Goal: Task Accomplishment & Management: Manage account settings

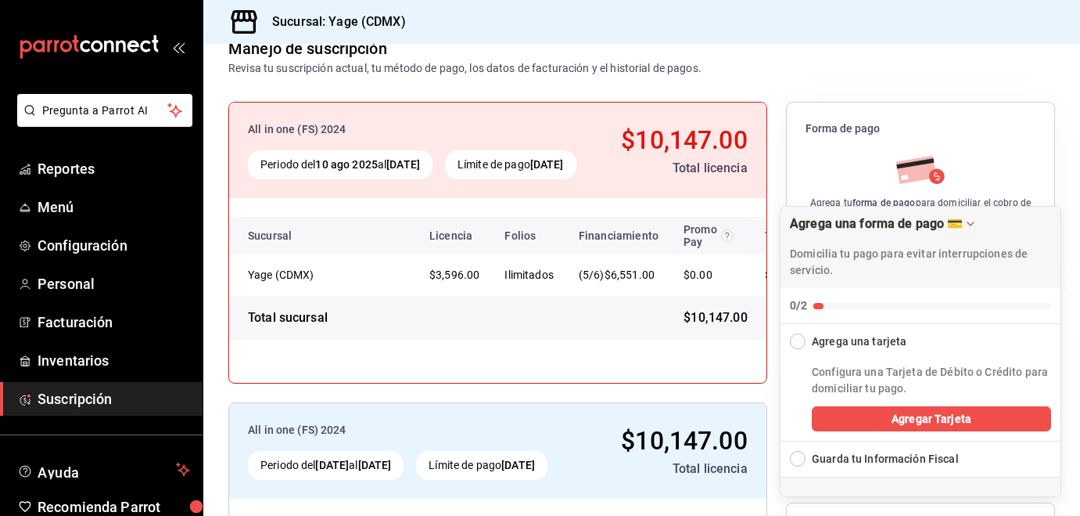
scroll to position [288, 0]
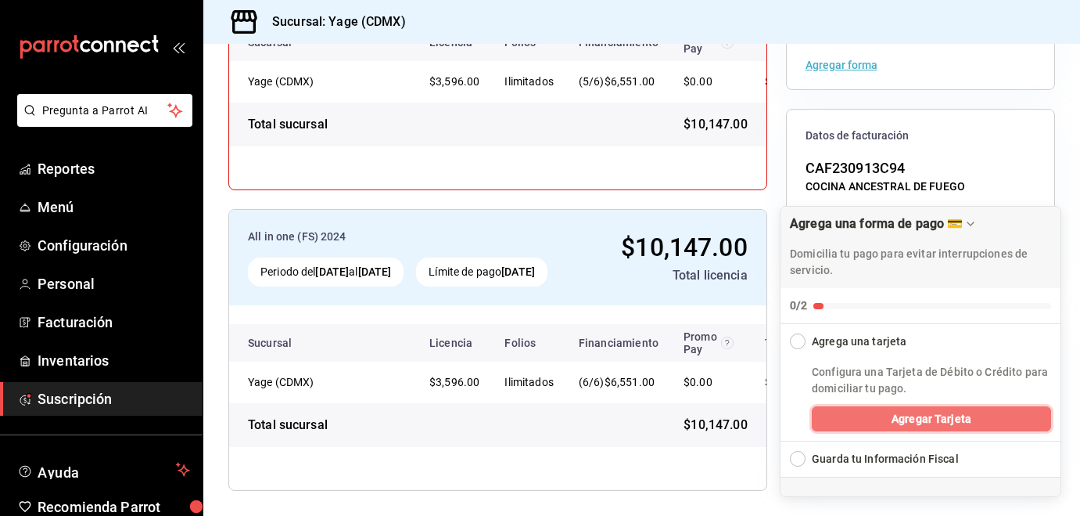
click at [912, 419] on span "Agregar Tarjeta" at bounding box center [932, 419] width 80 height 16
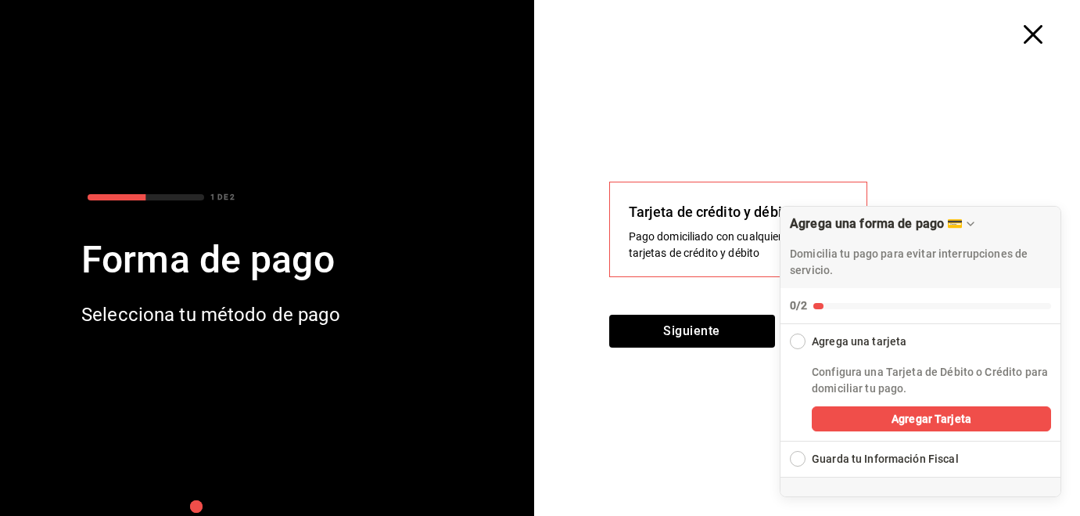
click at [750, 365] on div "Siguiente" at bounding box center [813, 340] width 409 height 52
click at [737, 337] on button "Siguiente" at bounding box center [692, 330] width 166 height 33
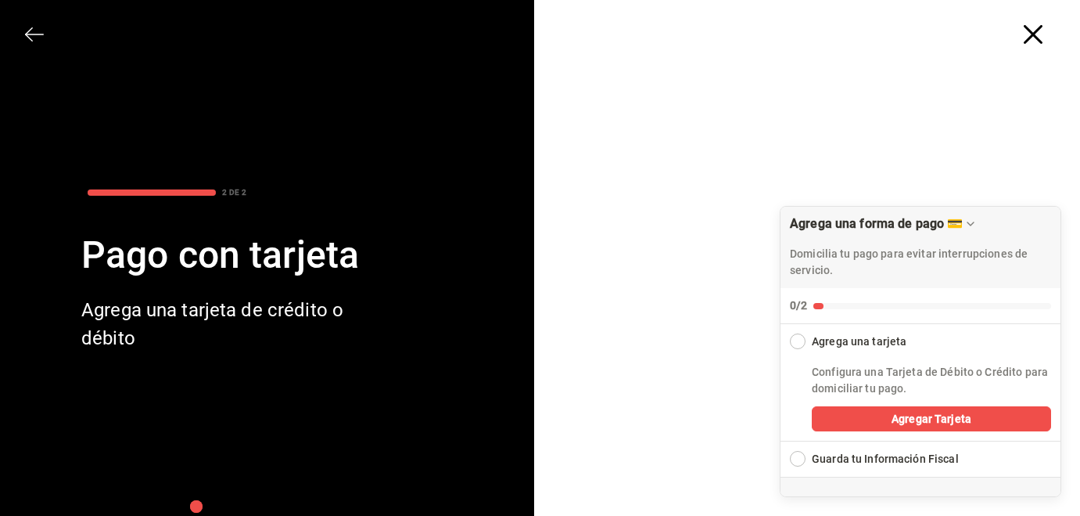
click at [1023, 95] on div at bounding box center [814, 361] width 534 height 634
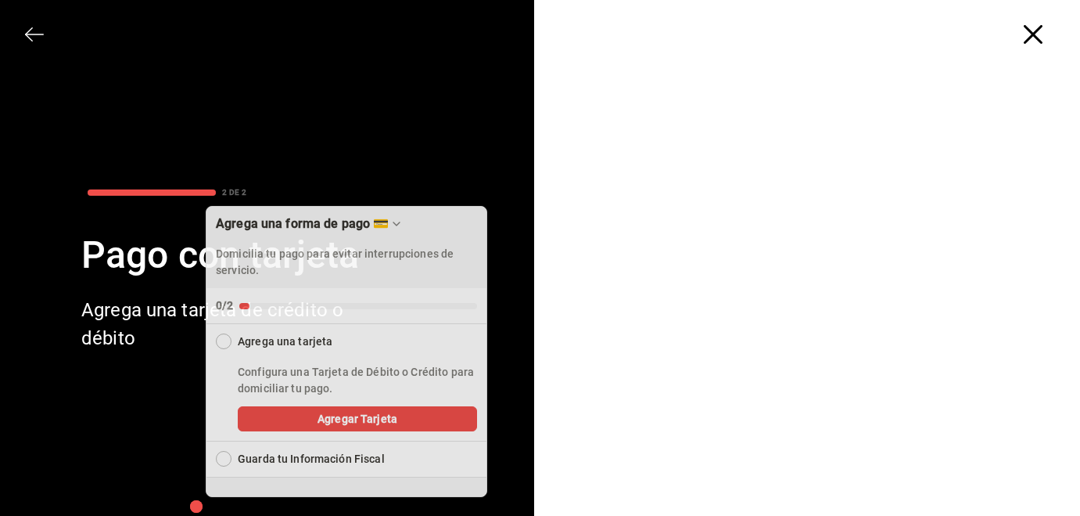
drag, startPoint x: 980, startPoint y: 236, endPoint x: 406, endPoint y: 199, distance: 575.4
click at [406, 199] on body "Pregunta a Parrot AI Reportes Menú Configuración Personal Facturación Inventari…" at bounding box center [540, 258] width 1080 height 516
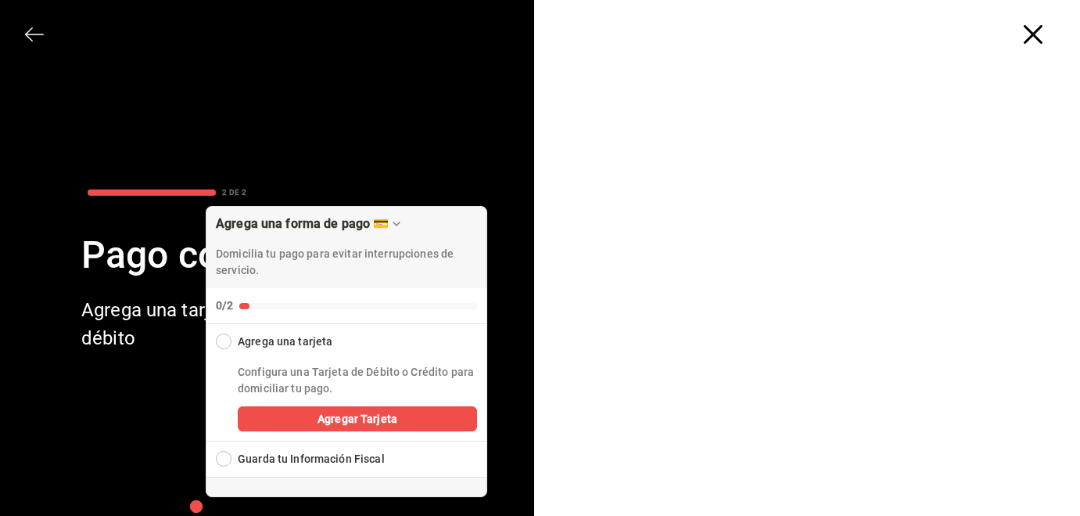
scroll to position [190, 0]
click at [1037, 35] on icon "button" at bounding box center [1033, 34] width 19 height 19
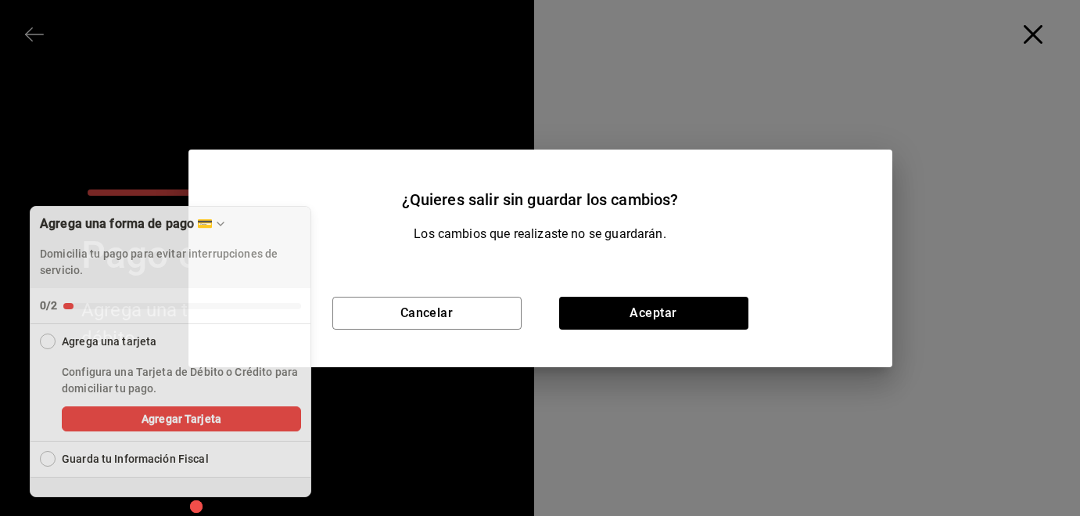
drag, startPoint x: 446, startPoint y: 235, endPoint x: 270, endPoint y: 129, distance: 205.3
click at [270, 129] on body "Pregunta a Parrot AI Reportes Menú Configuración Personal Facturación Inventari…" at bounding box center [540, 258] width 1080 height 516
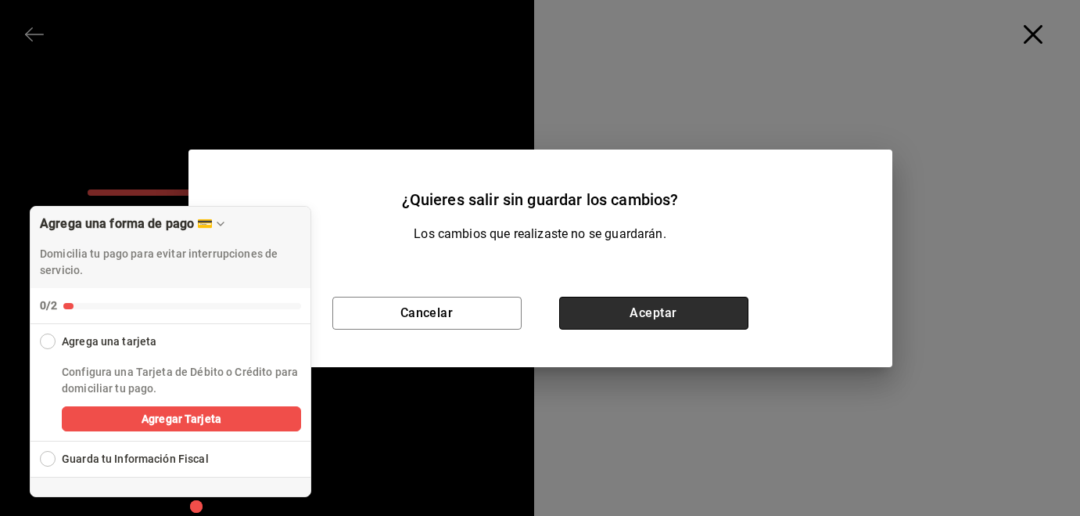
click at [641, 320] on button "Aceptar" at bounding box center [653, 312] width 189 height 33
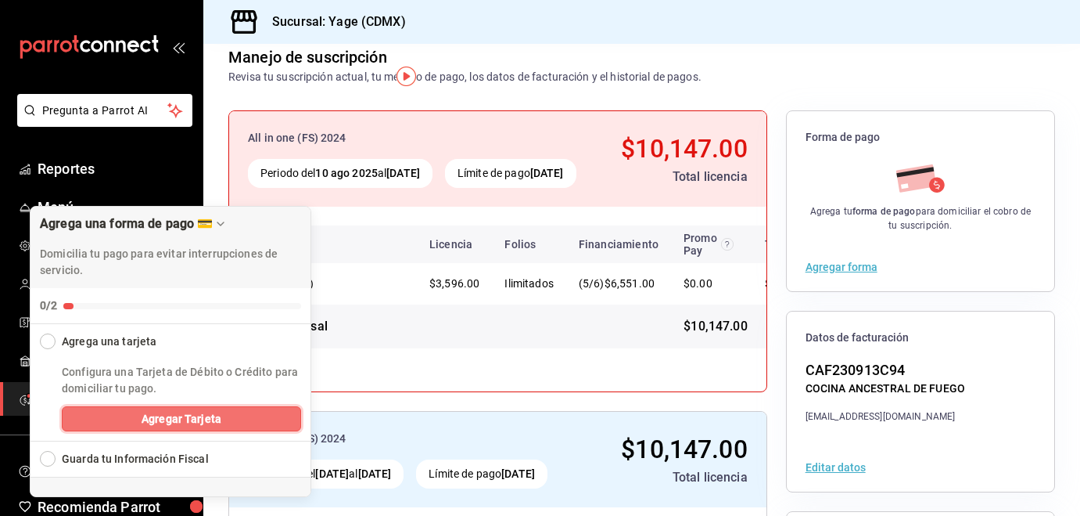
scroll to position [67, 0]
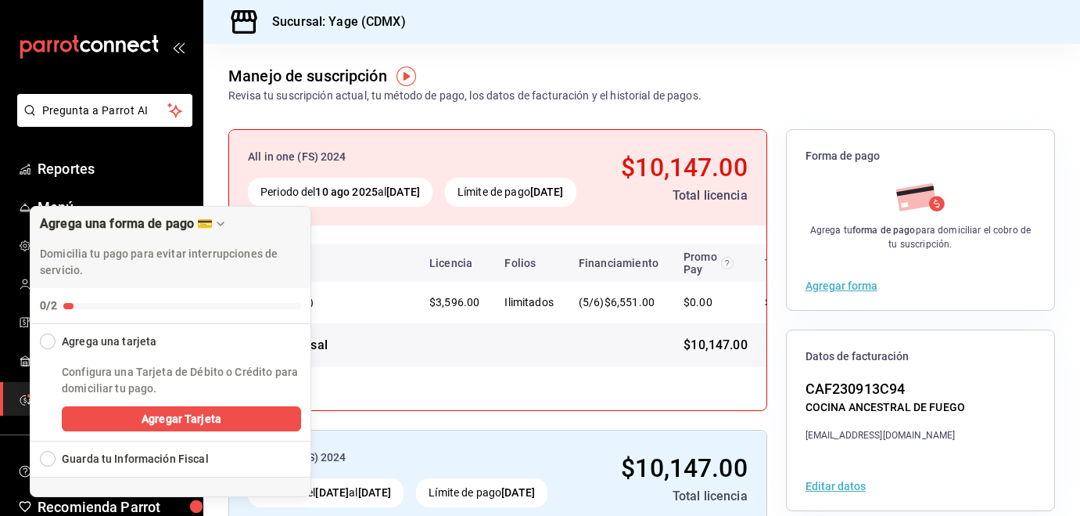
click at [854, 286] on button "Agregar forma" at bounding box center [842, 285] width 72 height 11
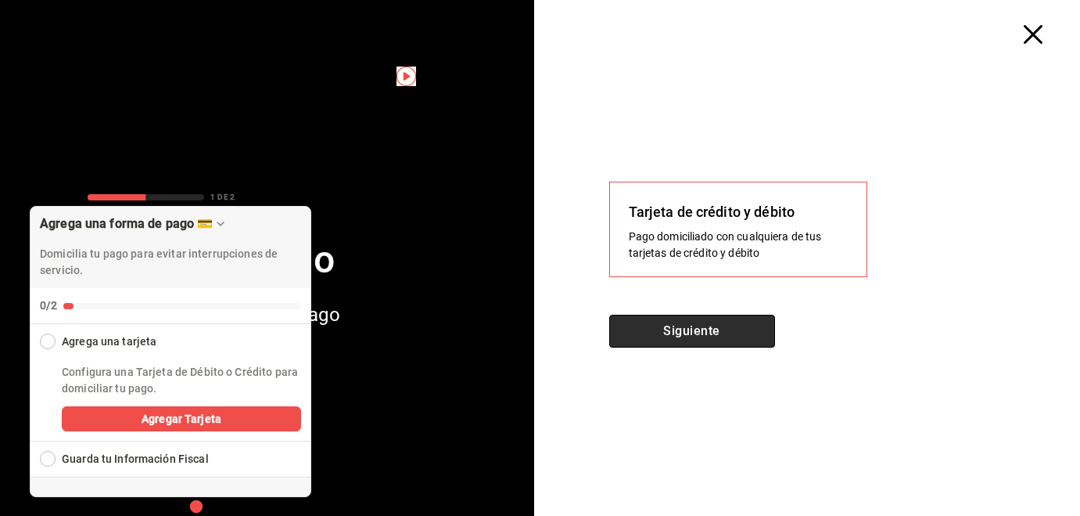
click at [699, 337] on button "Siguiente" at bounding box center [692, 330] width 166 height 33
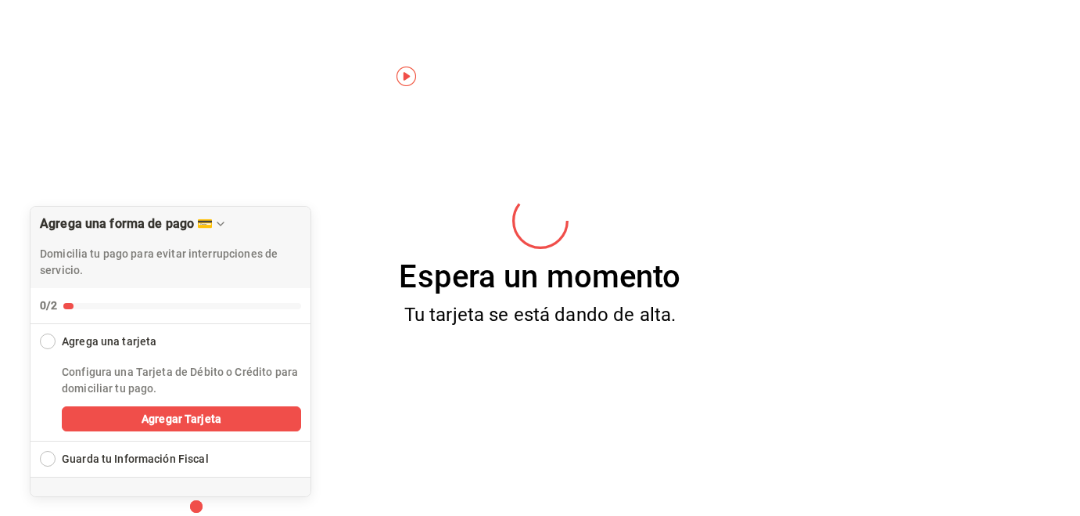
scroll to position [0, 0]
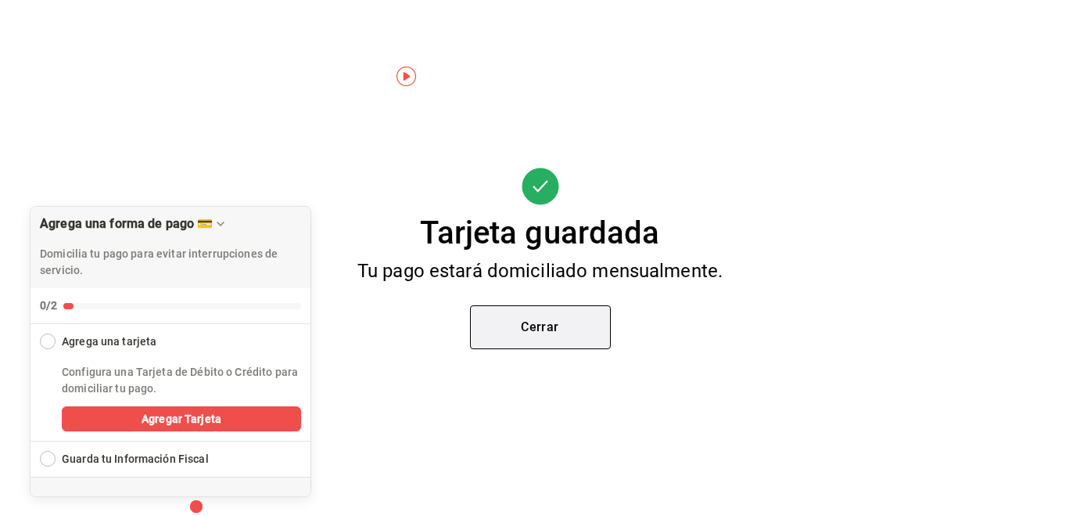
click at [550, 334] on button "Cerrar" at bounding box center [540, 327] width 141 height 44
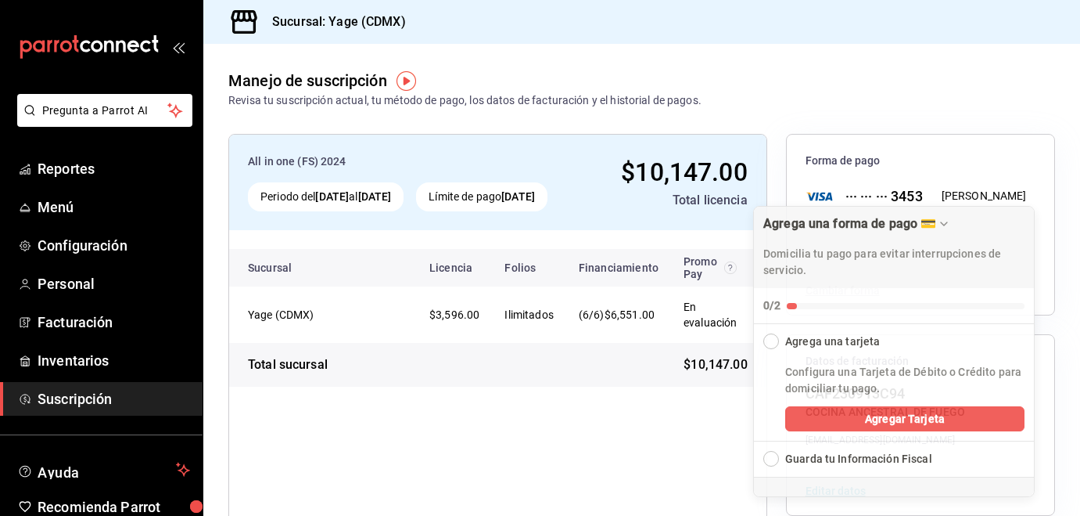
drag, startPoint x: 145, startPoint y: 231, endPoint x: 868, endPoint y: 195, distance: 724.5
click at [868, 196] on body "Pregunta a Parrot AI Reportes Menú Configuración Personal Facturación Inventari…" at bounding box center [540, 258] width 1080 height 516
click at [84, 174] on span "Reportes" at bounding box center [114, 168] width 153 height 21
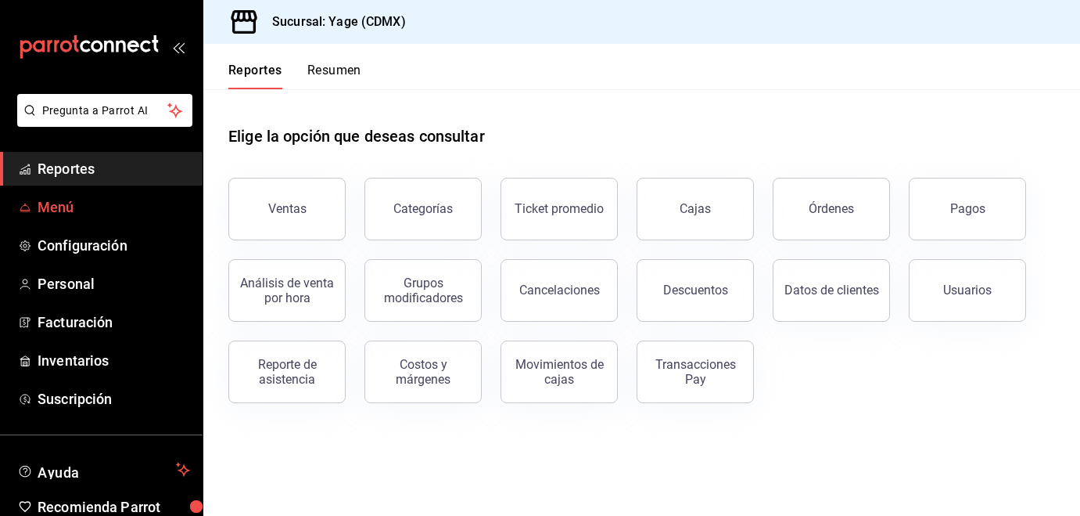
click at [113, 205] on span "Menú" at bounding box center [114, 206] width 153 height 21
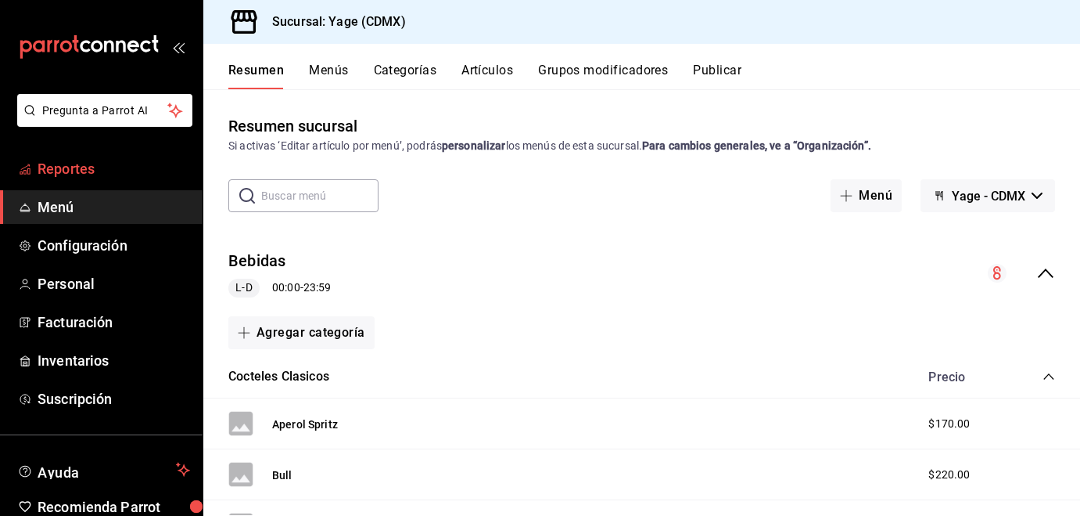
click at [101, 172] on span "Reportes" at bounding box center [114, 168] width 153 height 21
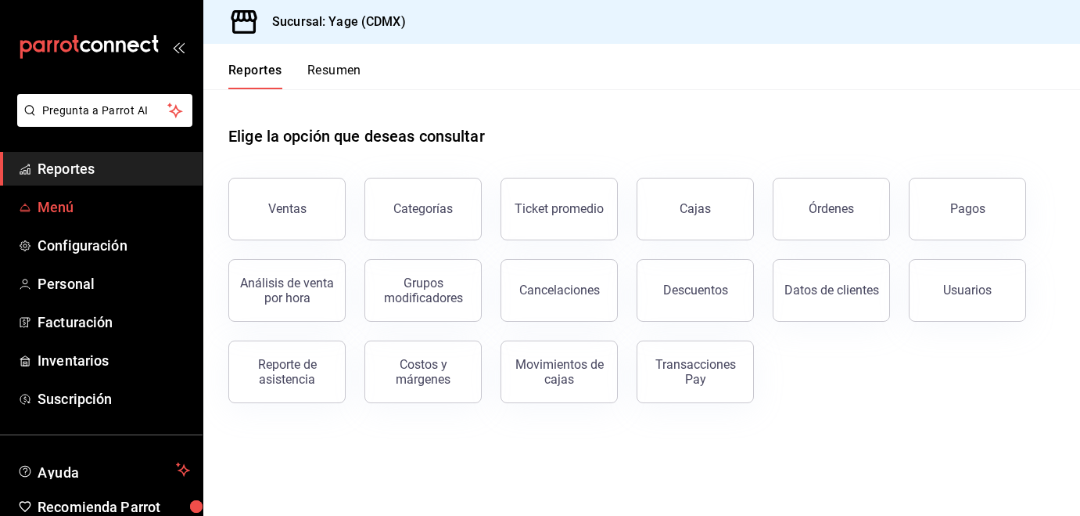
click at [63, 213] on span "Menú" at bounding box center [114, 206] width 153 height 21
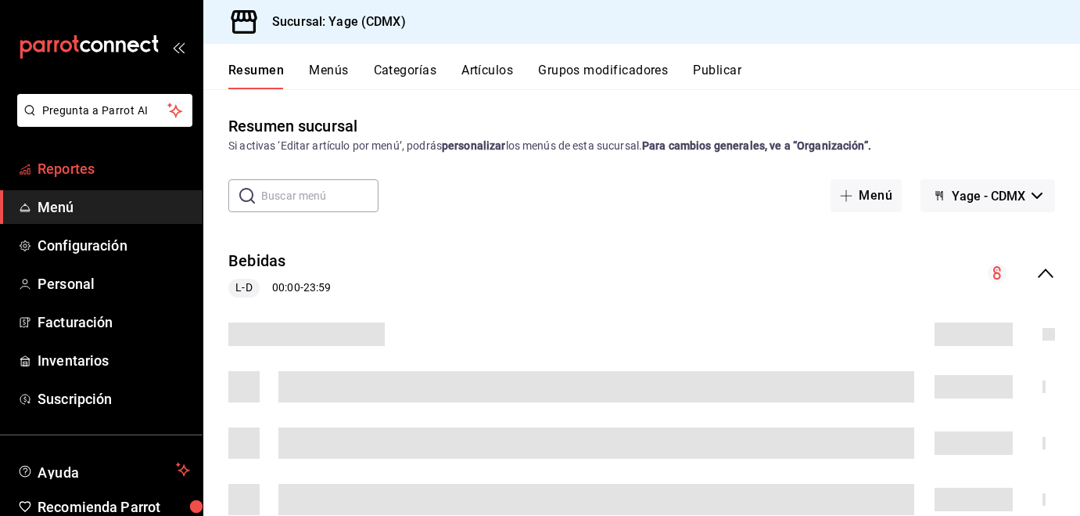
click at [106, 174] on span "Reportes" at bounding box center [114, 168] width 153 height 21
